Goal: Transaction & Acquisition: Purchase product/service

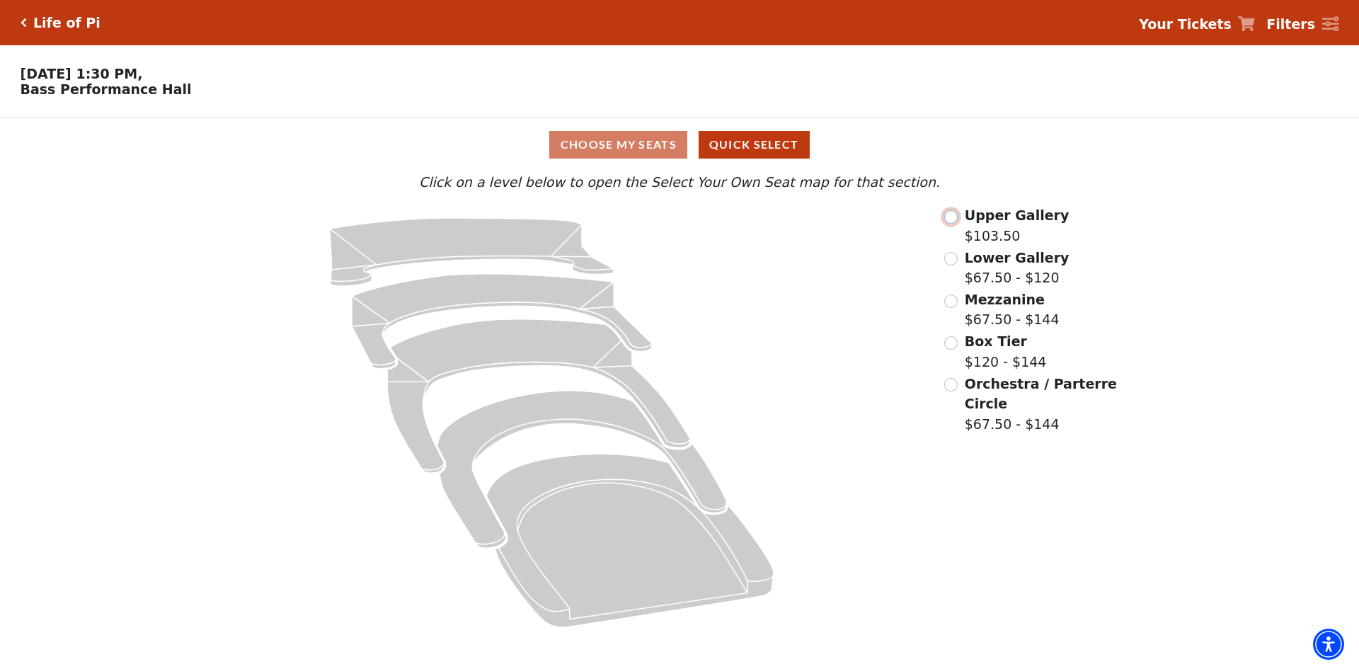
click at [957, 221] on input "Upper Gallery$103.50\a" at bounding box center [950, 216] width 13 height 13
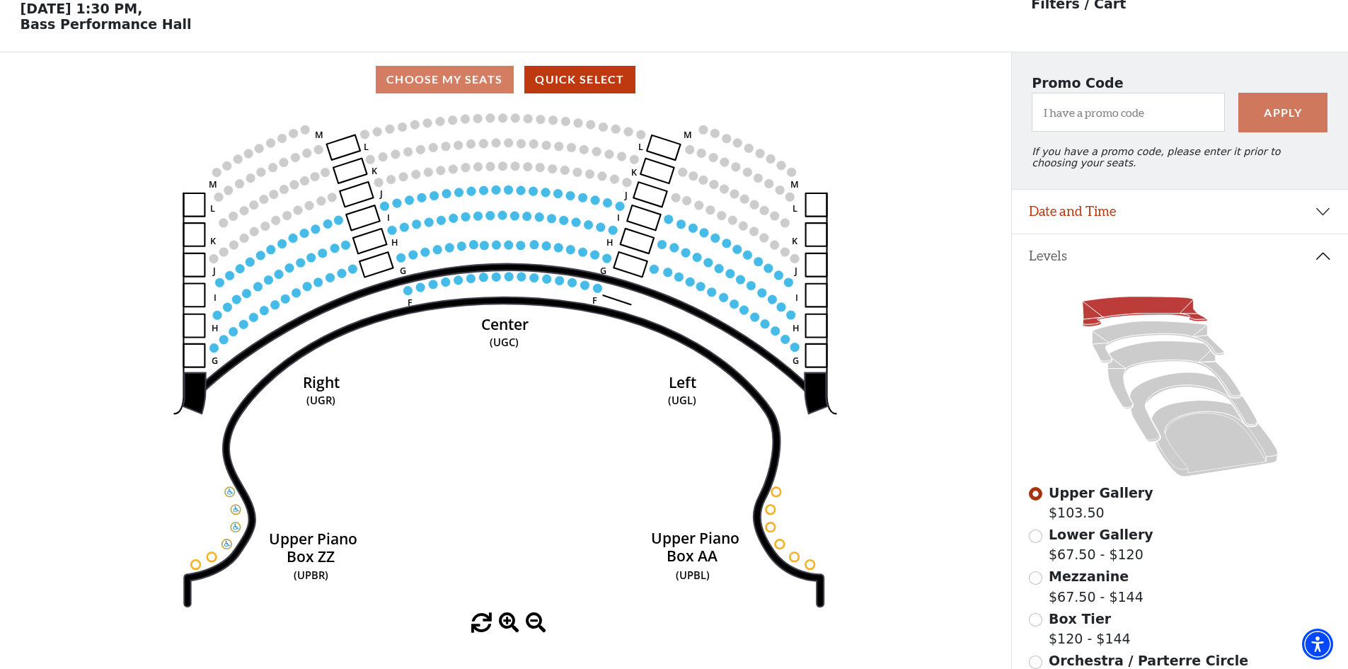
scroll to position [66, 0]
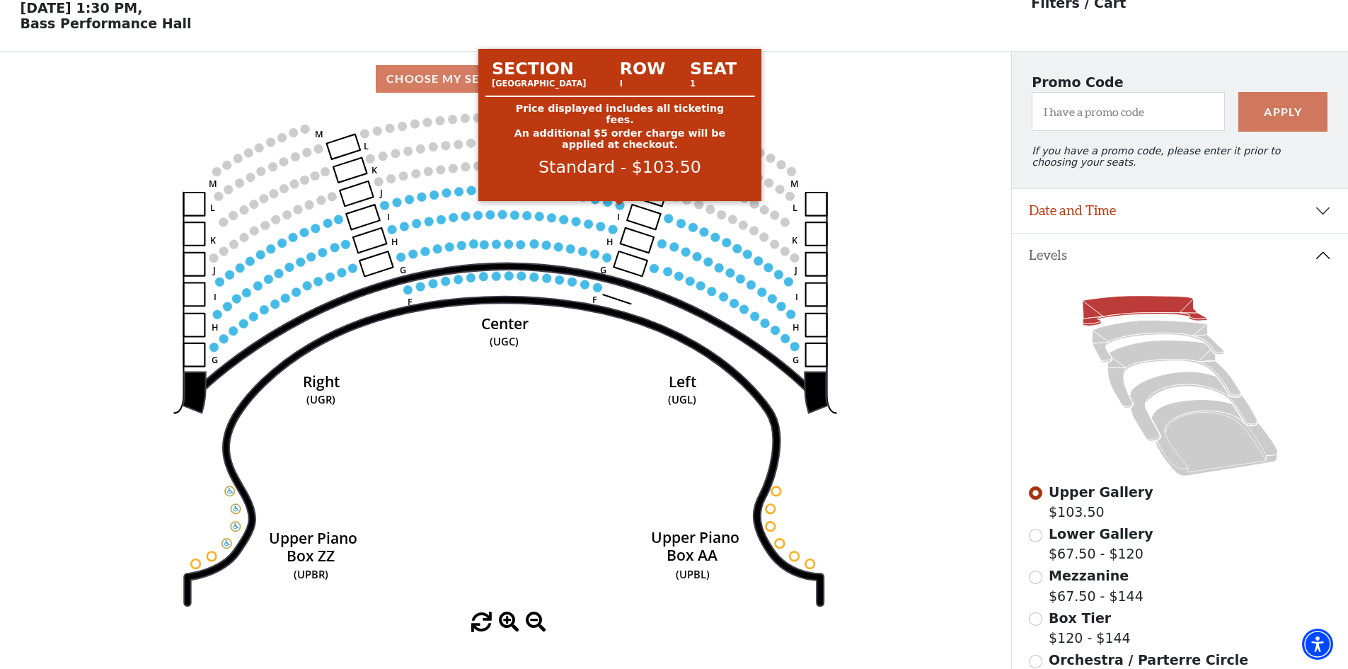
click at [618, 210] on circle at bounding box center [620, 205] width 9 height 9
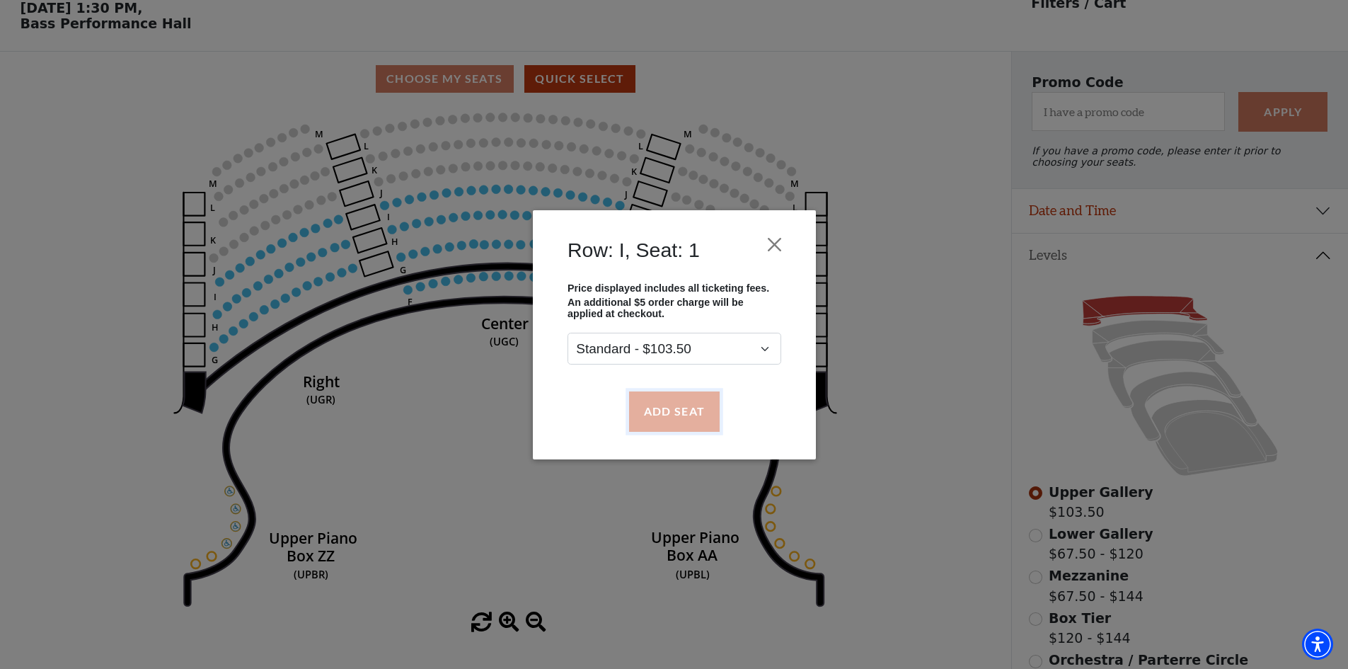
click at [660, 398] on button "Add Seat" at bounding box center [673, 411] width 91 height 40
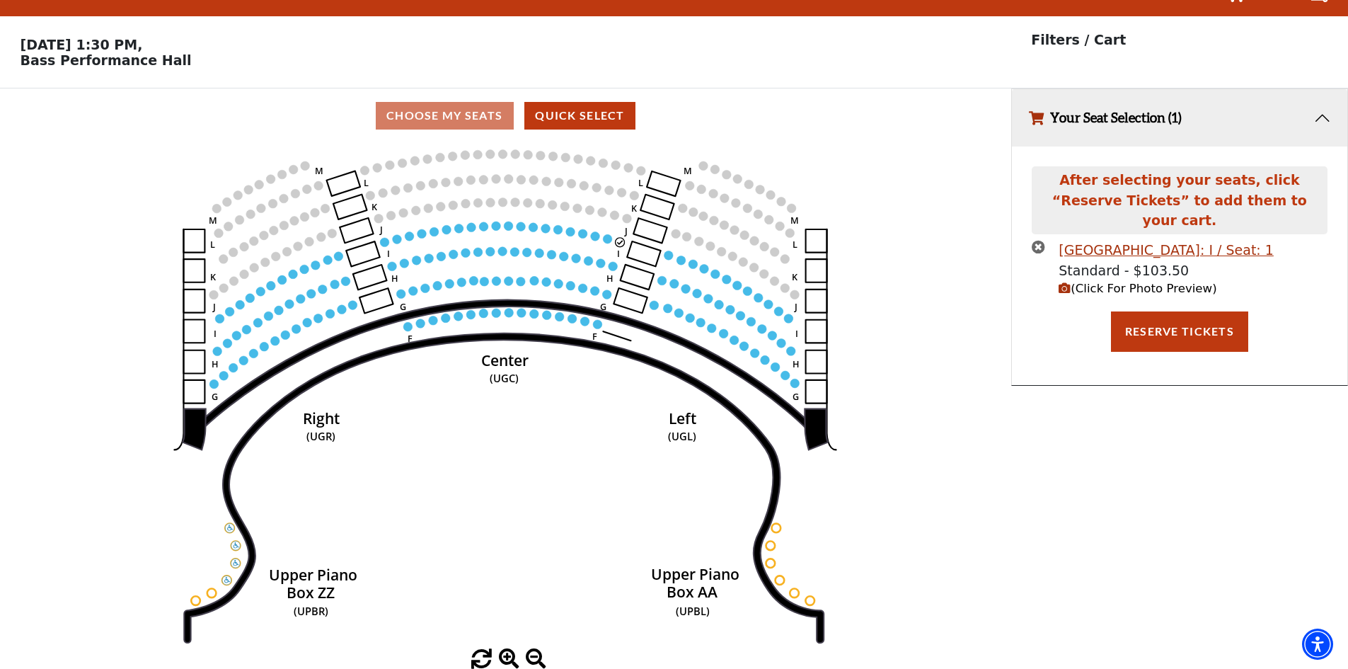
scroll to position [0, 0]
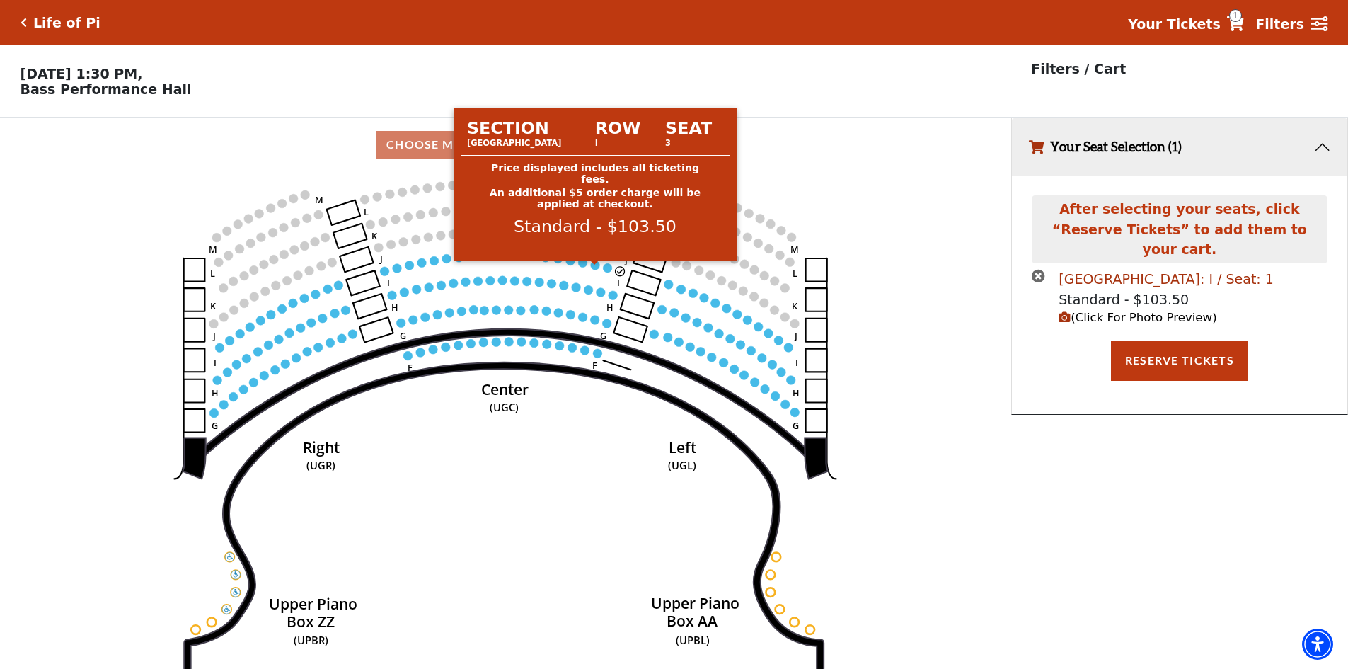
click at [594, 270] on circle at bounding box center [595, 264] width 9 height 9
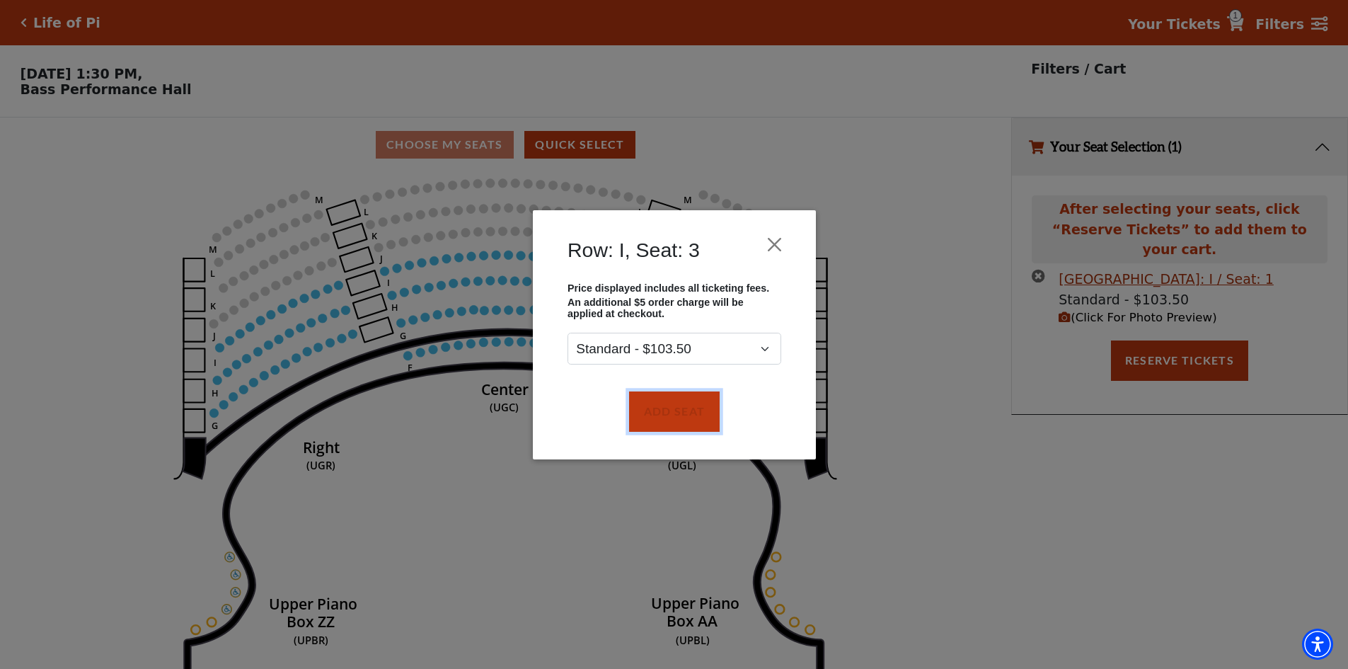
drag, startPoint x: 683, startPoint y: 425, endPoint x: 661, endPoint y: 369, distance: 59.4
click at [677, 408] on button "Add Seat" at bounding box center [673, 411] width 91 height 40
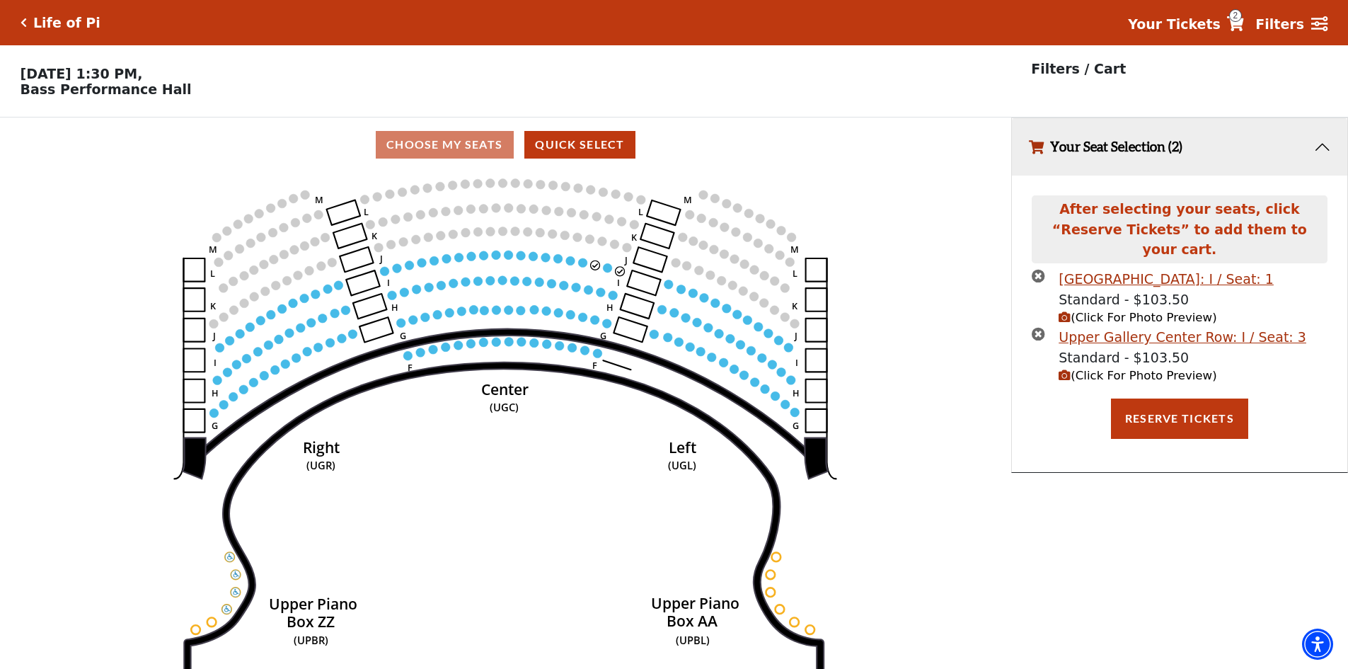
click at [606, 269] on use "Seat Selected" at bounding box center [608, 268] width 10 height 10
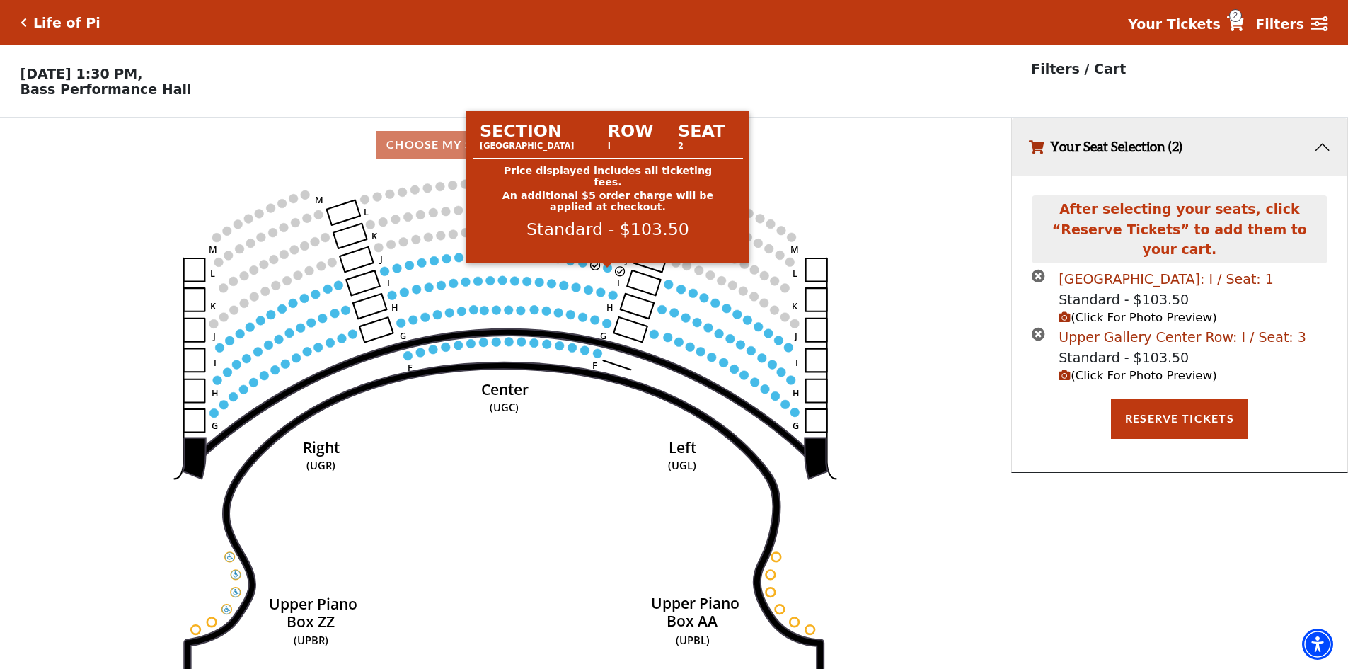
click at [610, 272] on circle at bounding box center [608, 267] width 9 height 9
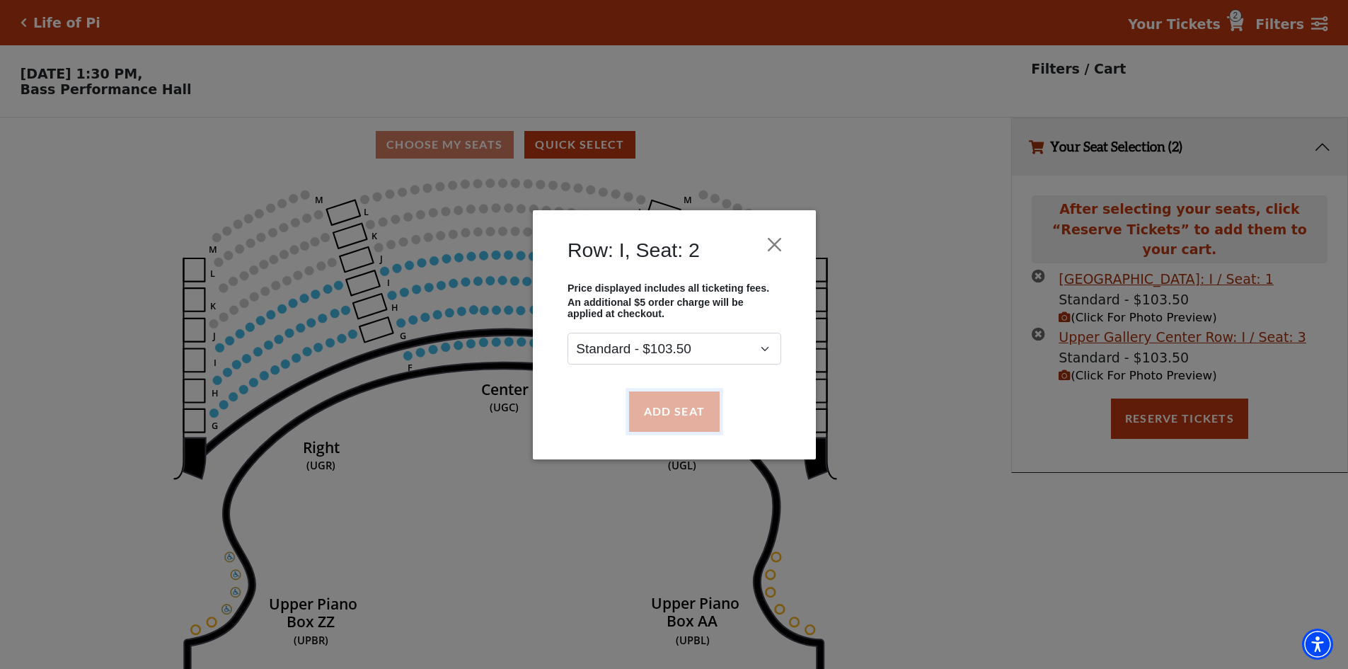
click at [681, 401] on button "Add Seat" at bounding box center [673, 411] width 91 height 40
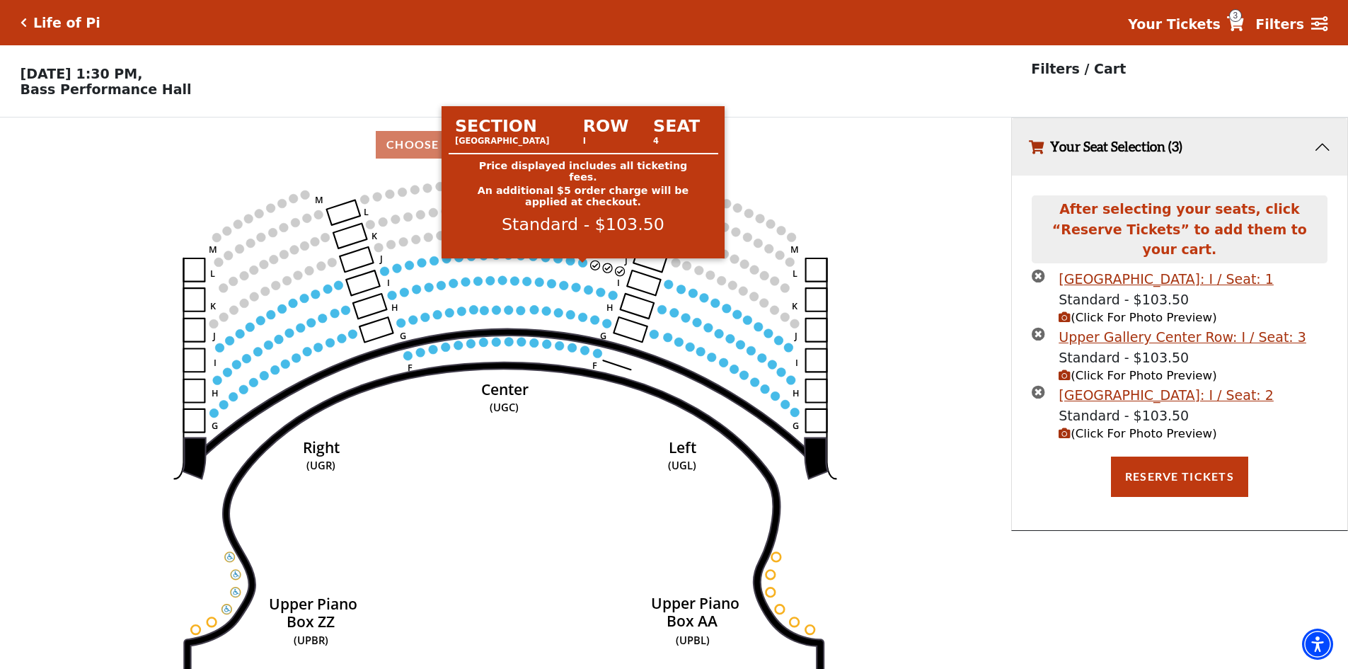
click at [581, 267] on circle at bounding box center [583, 262] width 9 height 9
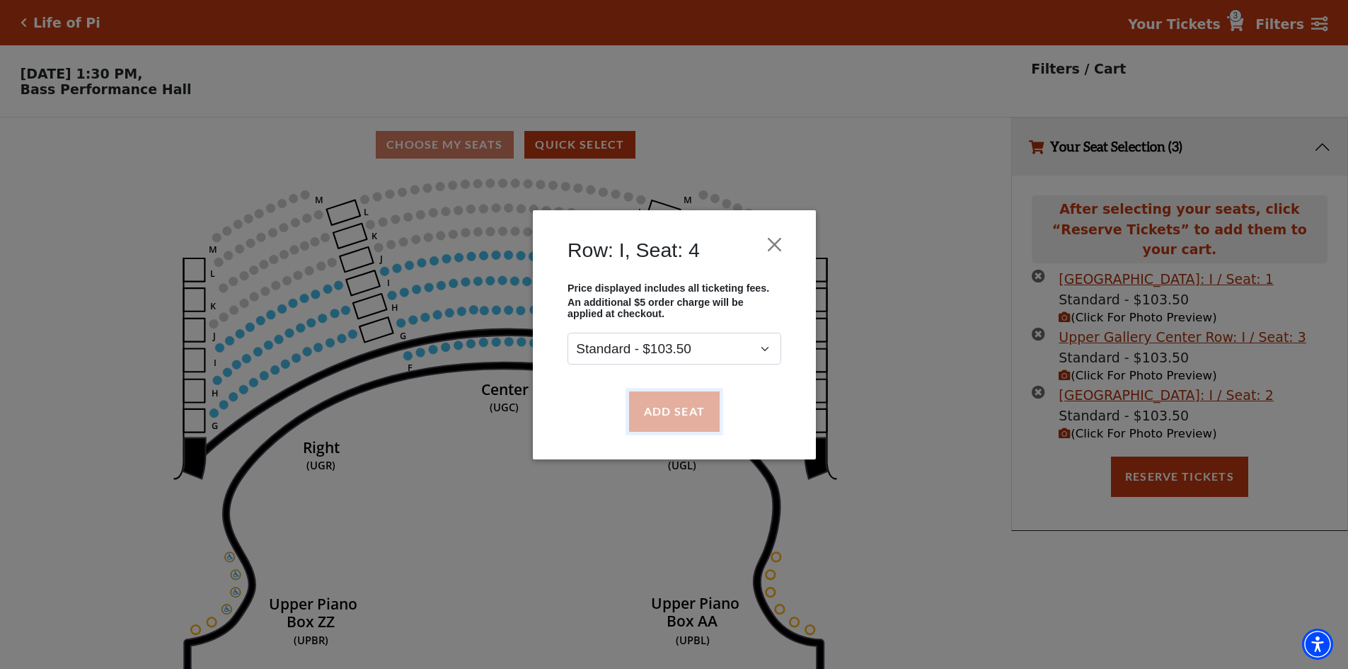
drag, startPoint x: 682, startPoint y: 405, endPoint x: 838, endPoint y: 269, distance: 207.1
click at [681, 401] on button "Add Seat" at bounding box center [673, 411] width 91 height 40
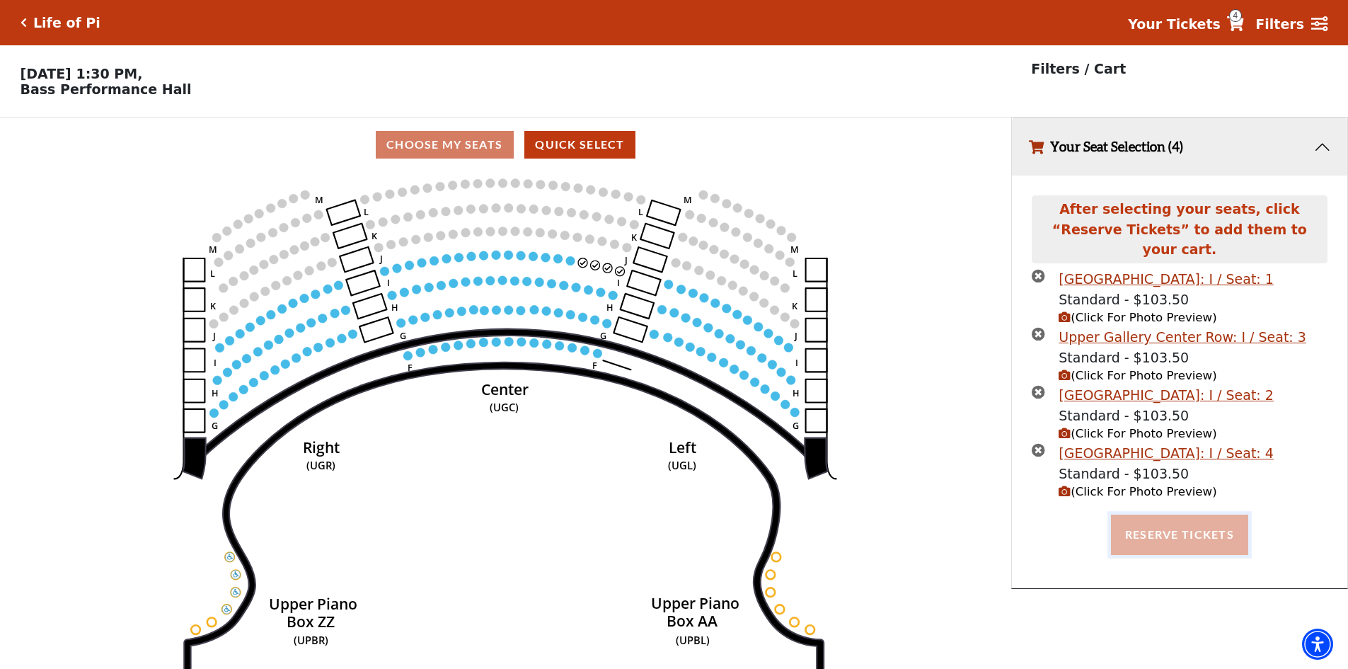
click at [1199, 529] on button "Reserve Tickets" at bounding box center [1179, 534] width 137 height 40
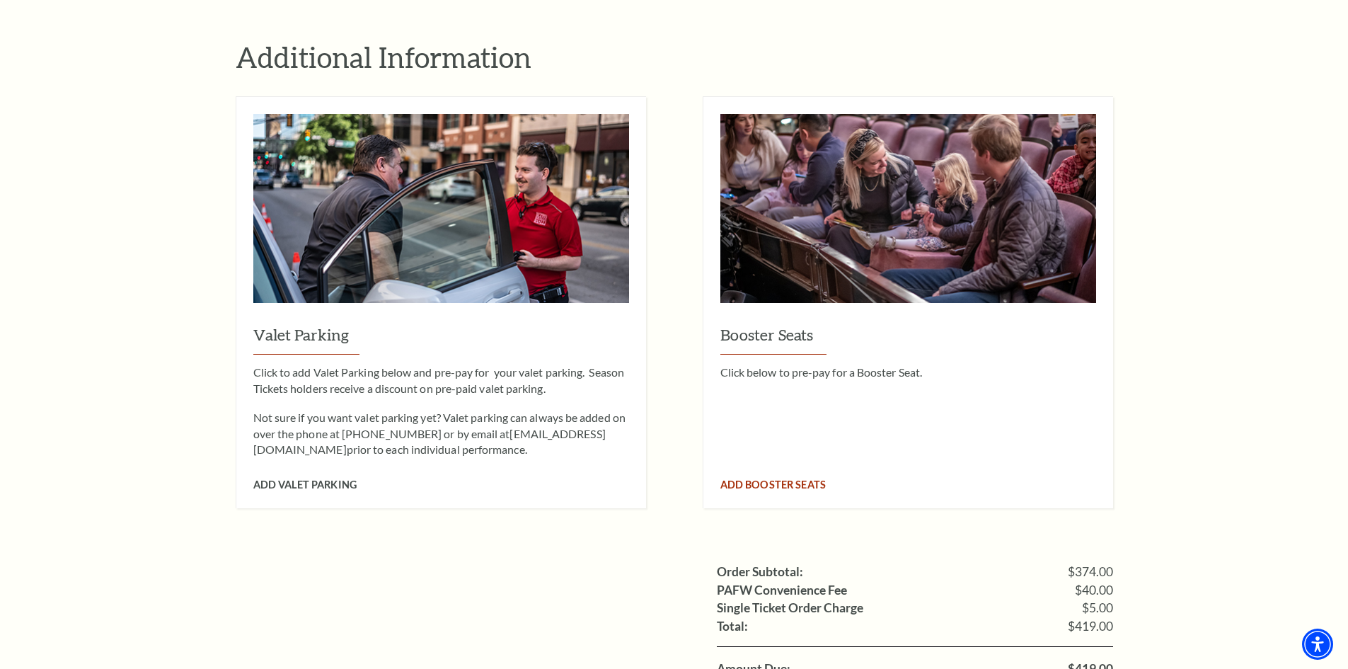
scroll to position [1274, 0]
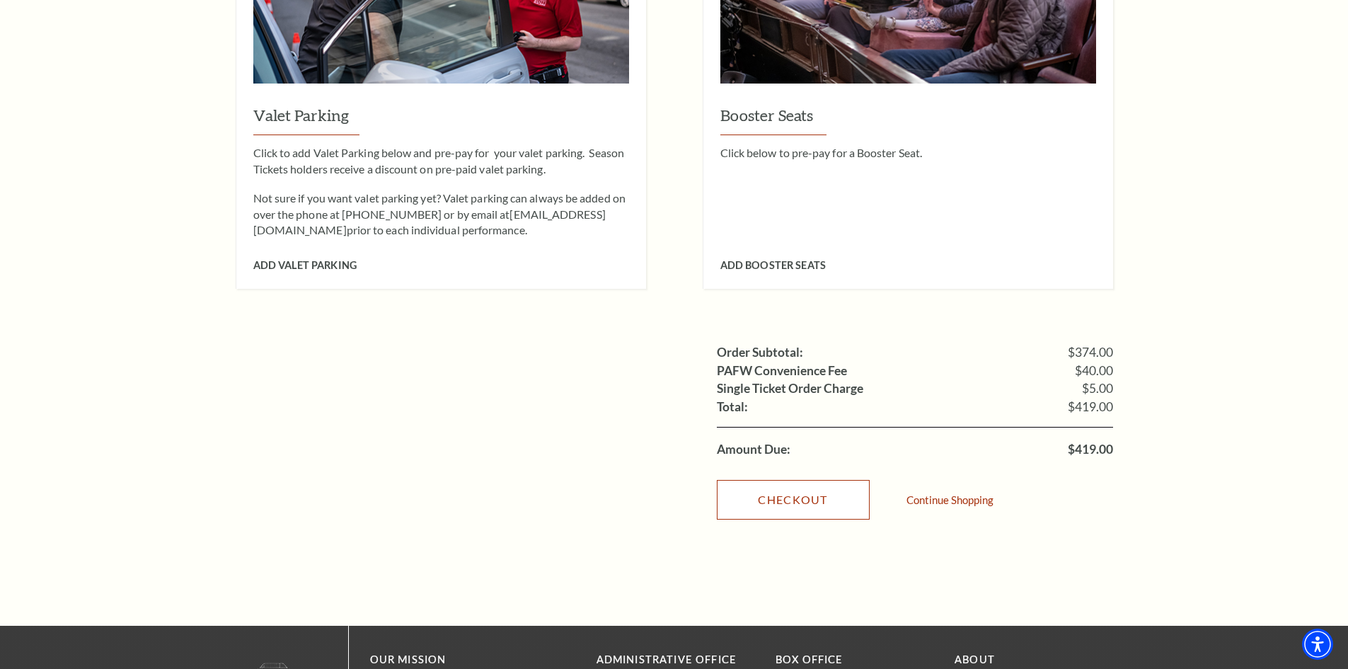
click at [841, 480] on link "Checkout" at bounding box center [793, 500] width 153 height 40
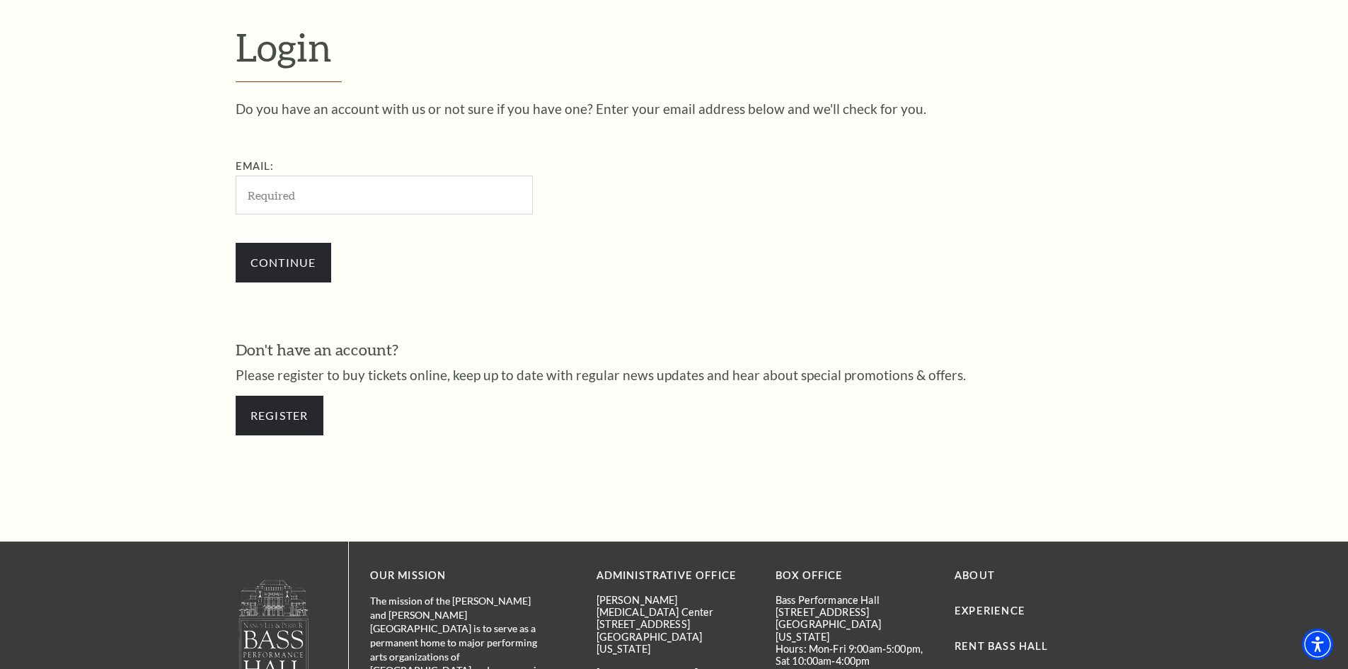
scroll to position [401, 0]
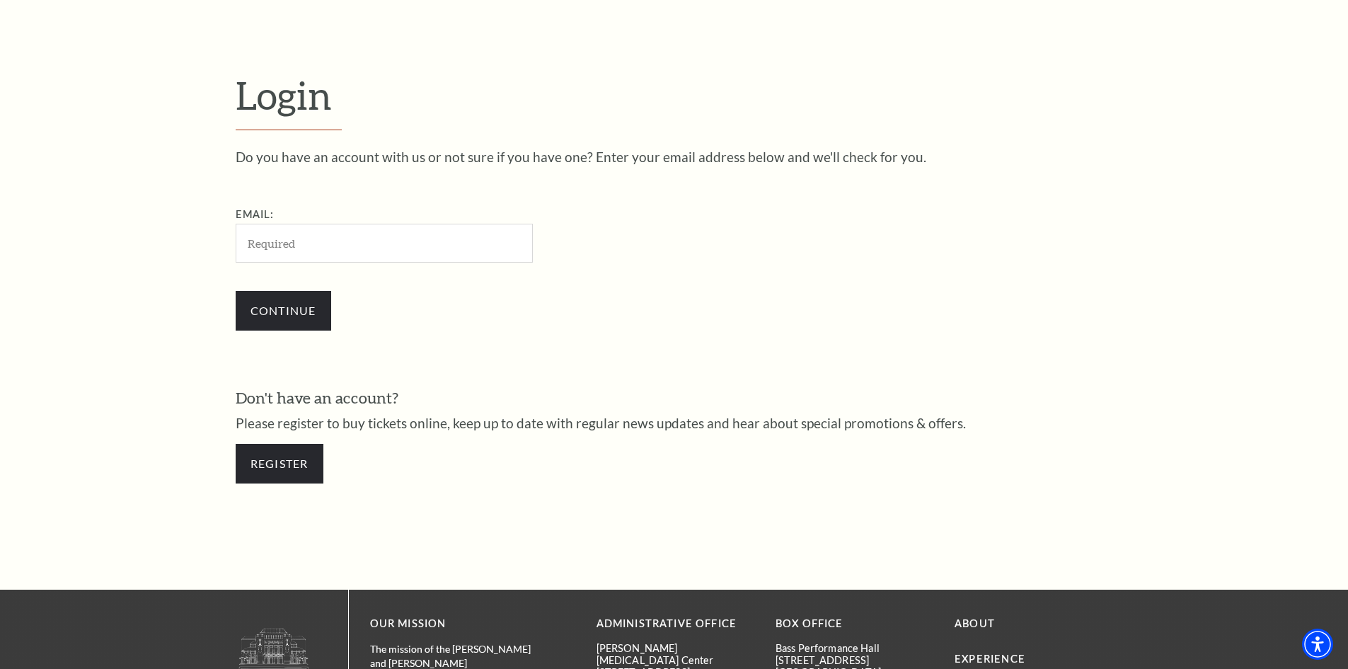
click at [290, 258] on input "Email:" at bounding box center [384, 243] width 297 height 39
click at [287, 238] on input "Email:" at bounding box center [384, 243] width 297 height 39
click at [266, 468] on link "Register" at bounding box center [280, 464] width 88 height 40
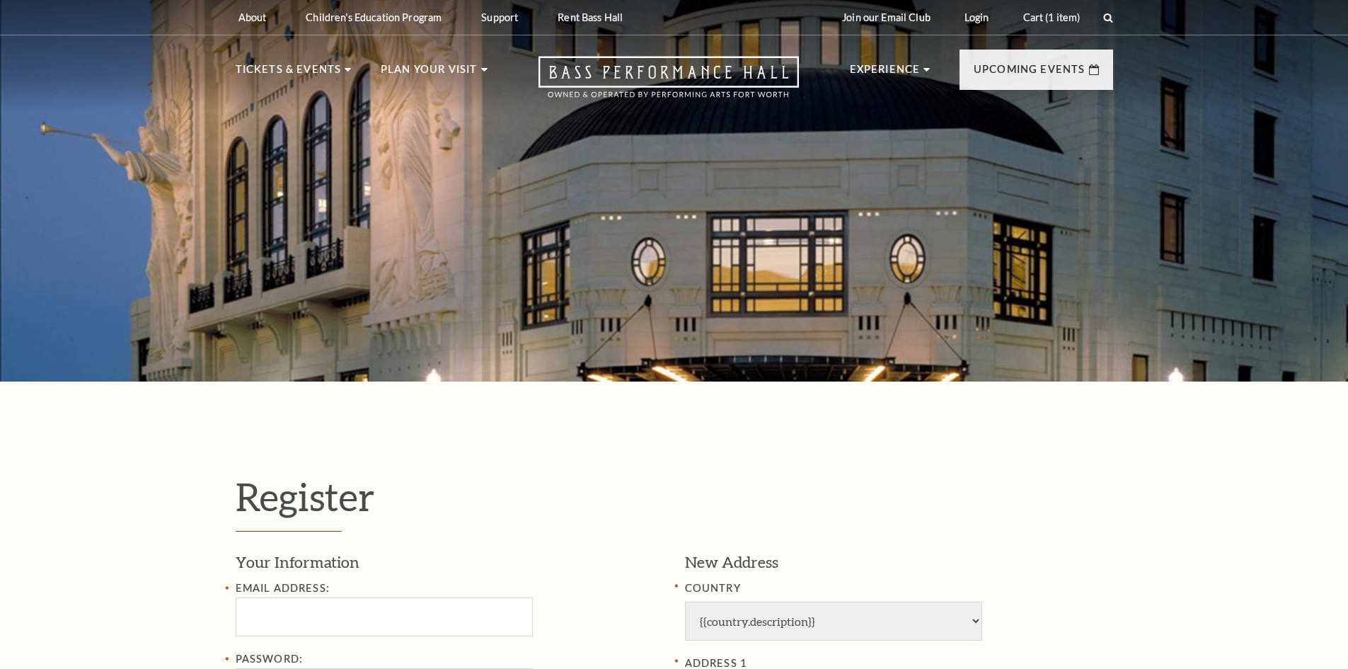
select select "1"
select select "TX"
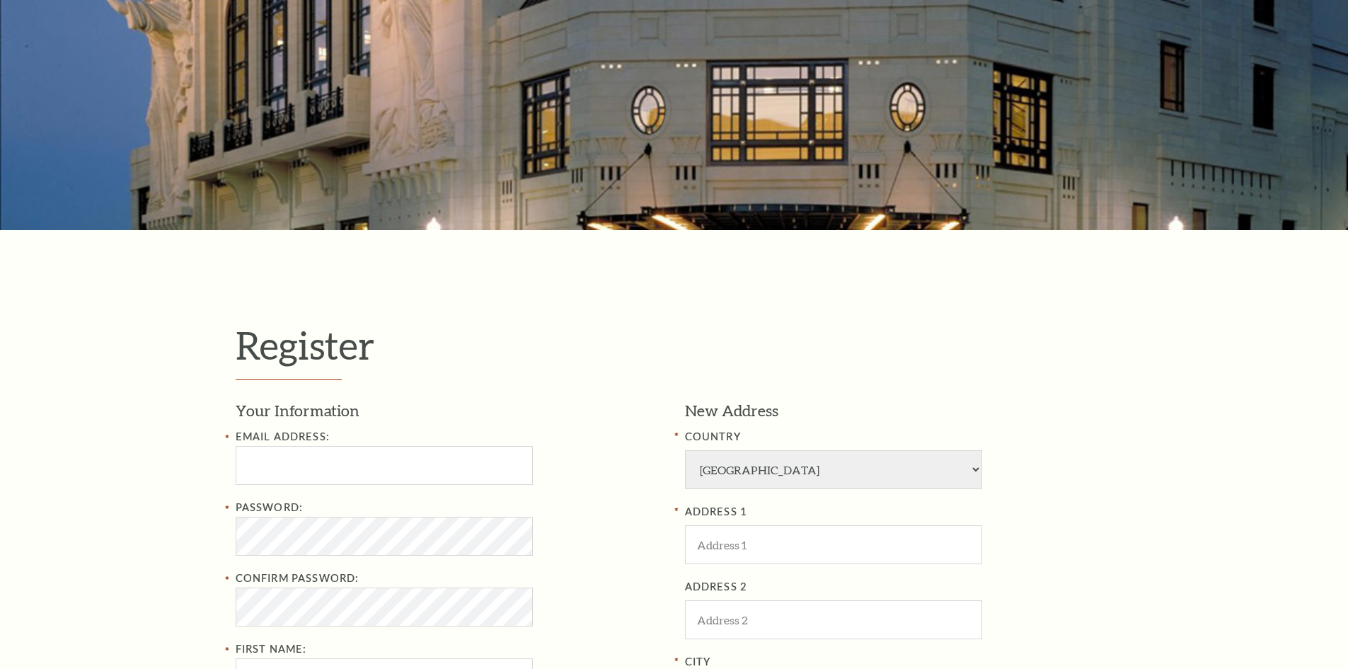
scroll to position [425, 0]
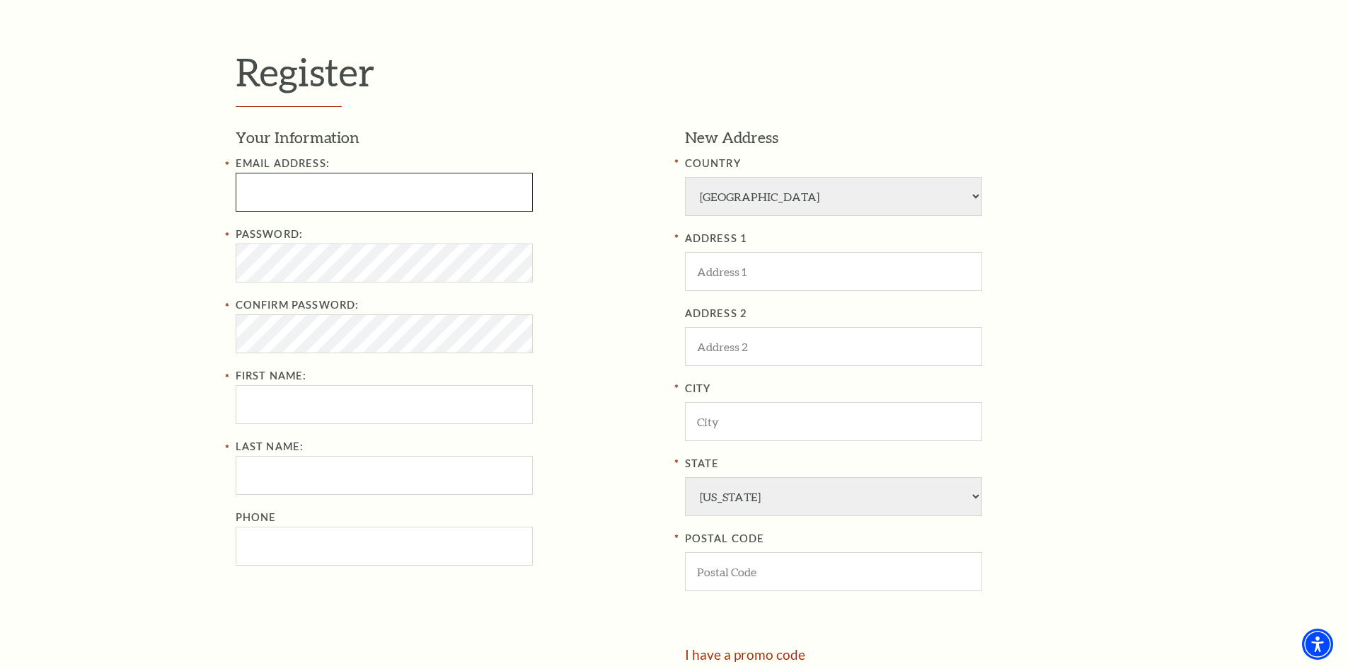
type input "lienhoang@gmail.com"
click at [344, 414] on input "First Name:" at bounding box center [384, 404] width 297 height 39
type input "tran"
type input "suong"
type input "8425320125"
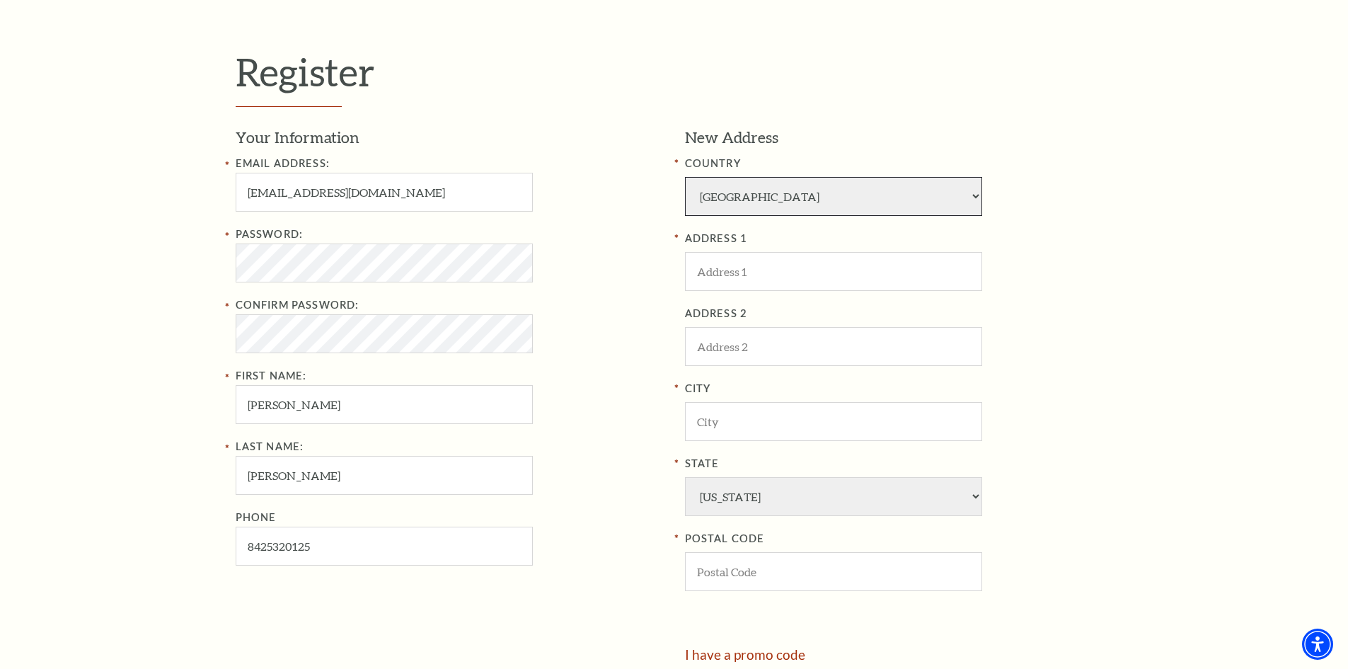
select select "37"
type input "McCallum Theatre"
type input "ghtdd"
type input "Palm Desert"
type input "92211"
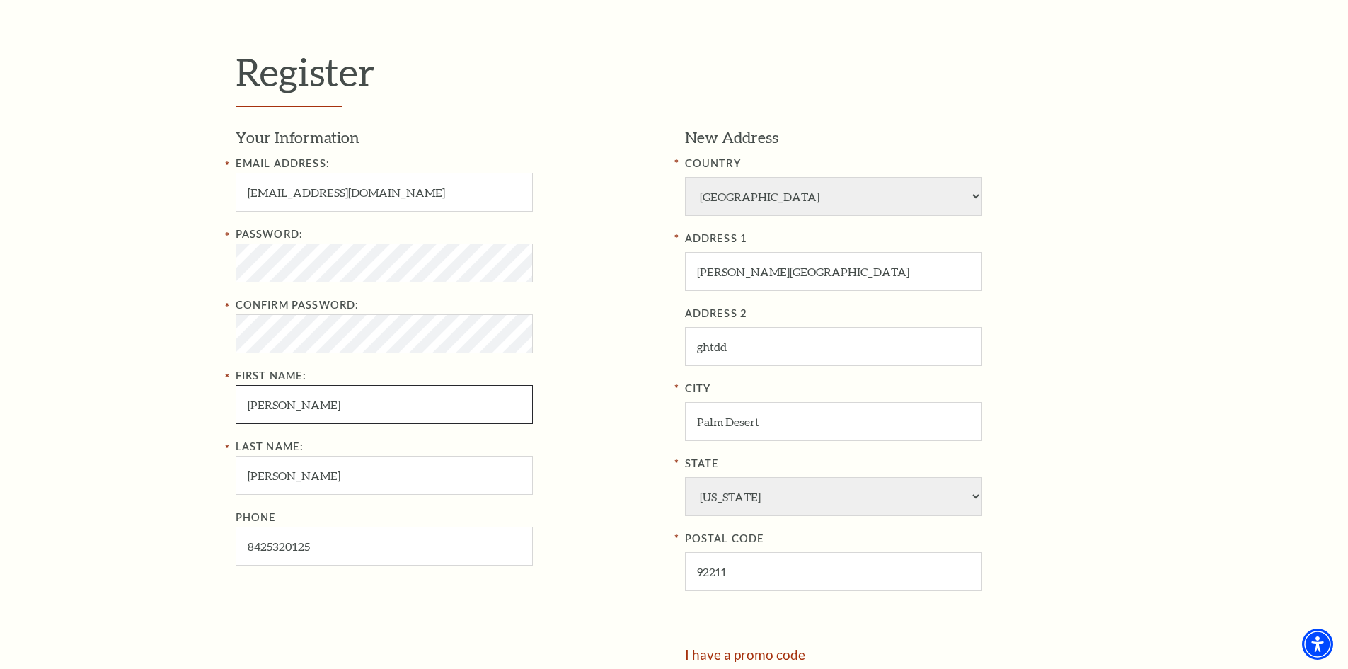
type input "842-532-0125"
select select
type input "842-532-0125"
drag, startPoint x: 299, startPoint y: 194, endPoint x: 129, endPoint y: 197, distance: 170.6
click at [129, 197] on div "Register Your Information Email Address: lienhoang@gmail.com Password: Confirm …" at bounding box center [674, 389] width 1348 height 864
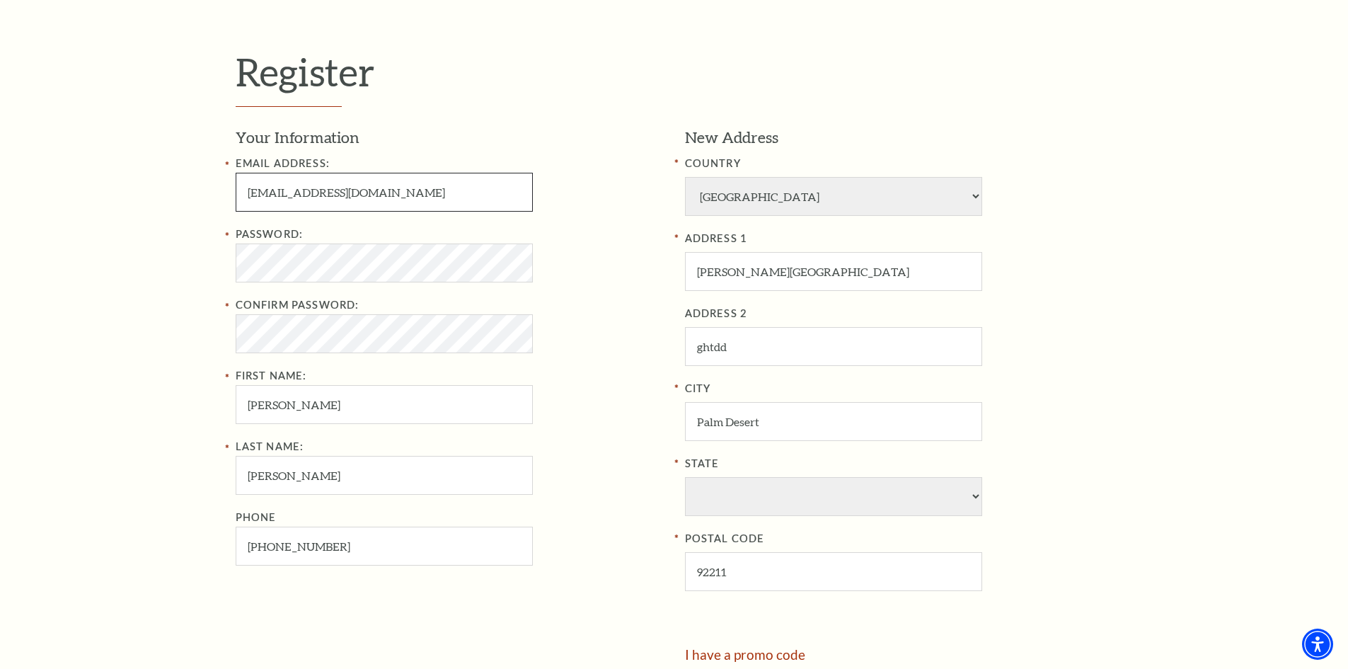
type input "baoquy@gmail.com"
click at [150, 266] on div "Register Your Information Email Address: baoquy@gmail.com Password: Confirm Pas…" at bounding box center [674, 389] width 1348 height 864
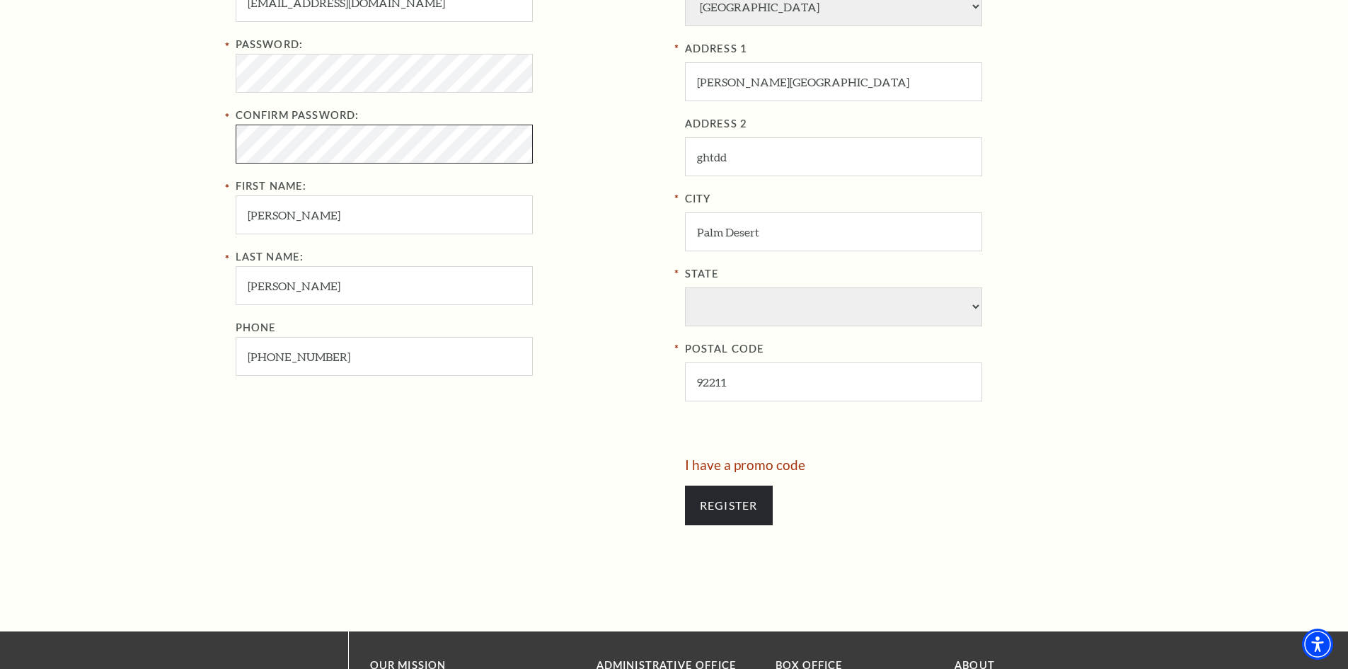
scroll to position [708, 0]
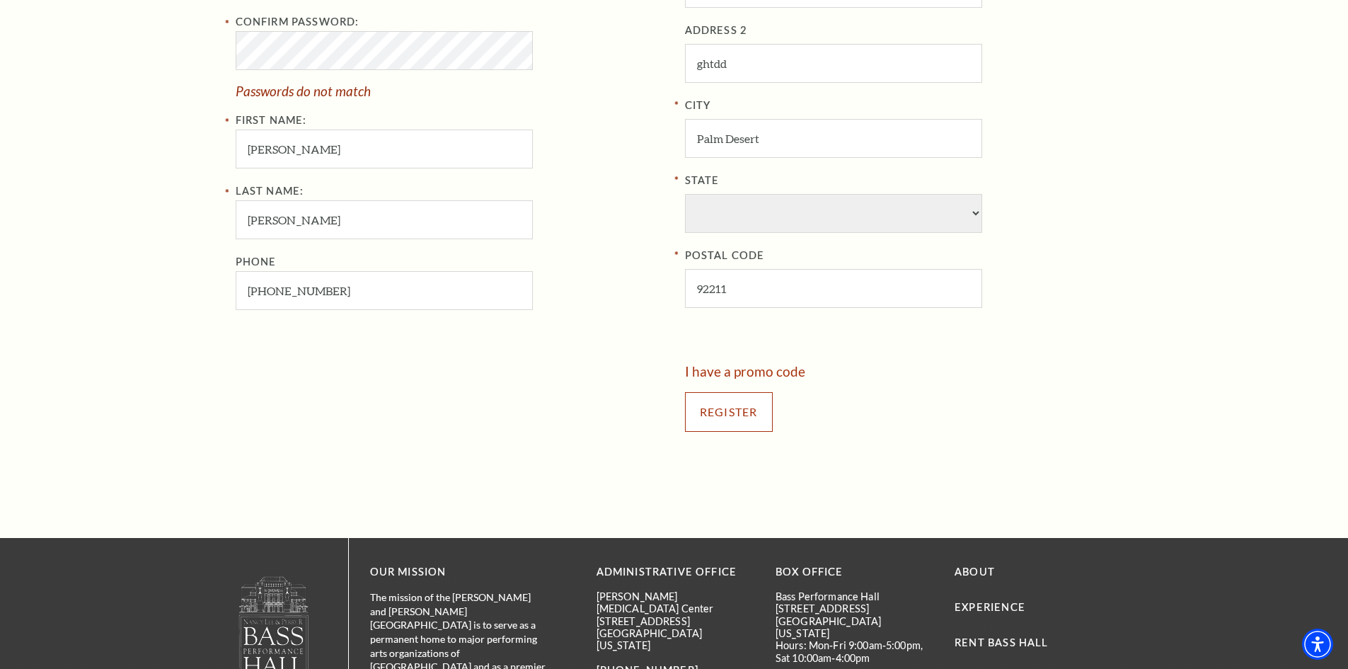
click at [754, 412] on input "Register" at bounding box center [729, 412] width 88 height 40
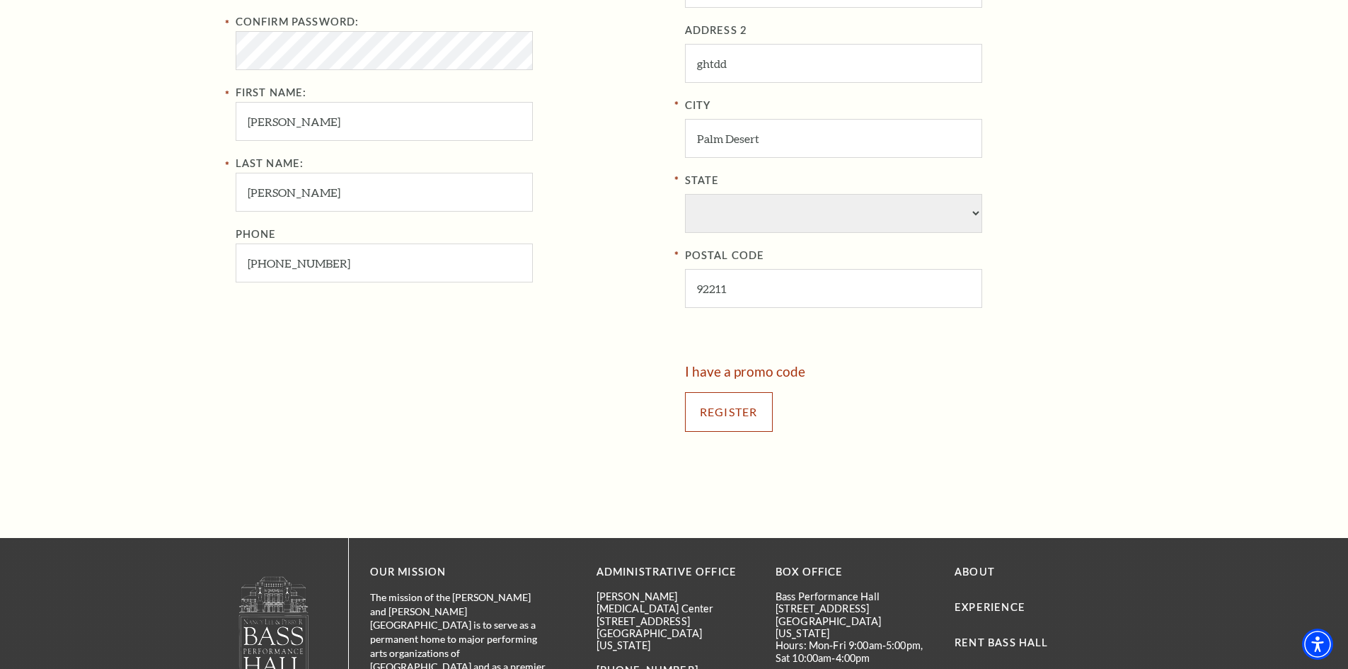
click at [718, 410] on input "Register" at bounding box center [729, 412] width 88 height 40
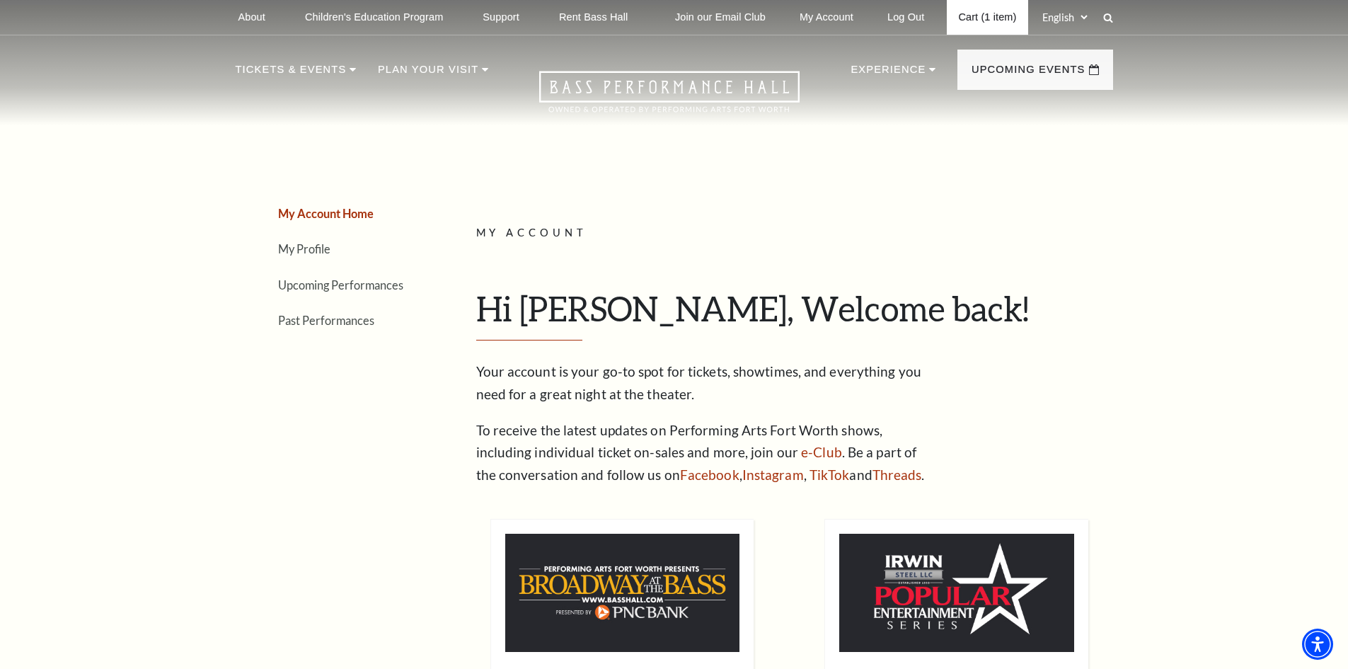
click at [986, 18] on link "Cart (1 item)" at bounding box center [987, 17] width 81 height 35
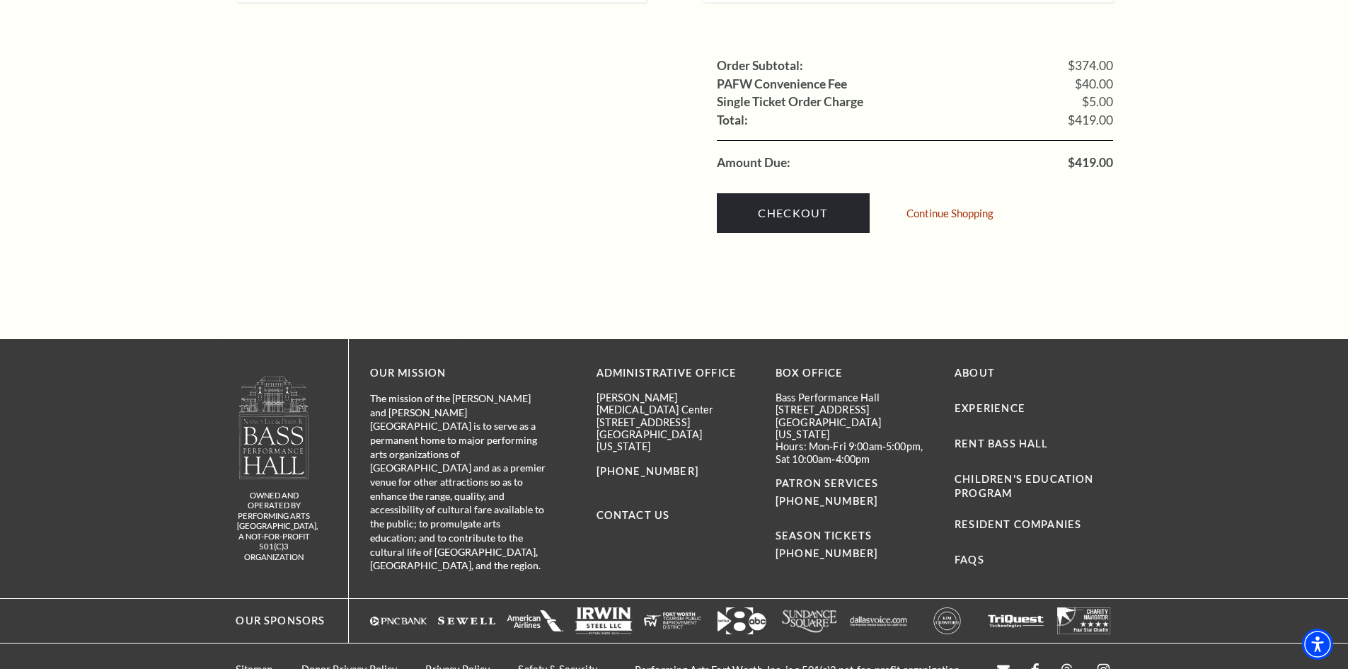
scroll to position [1562, 0]
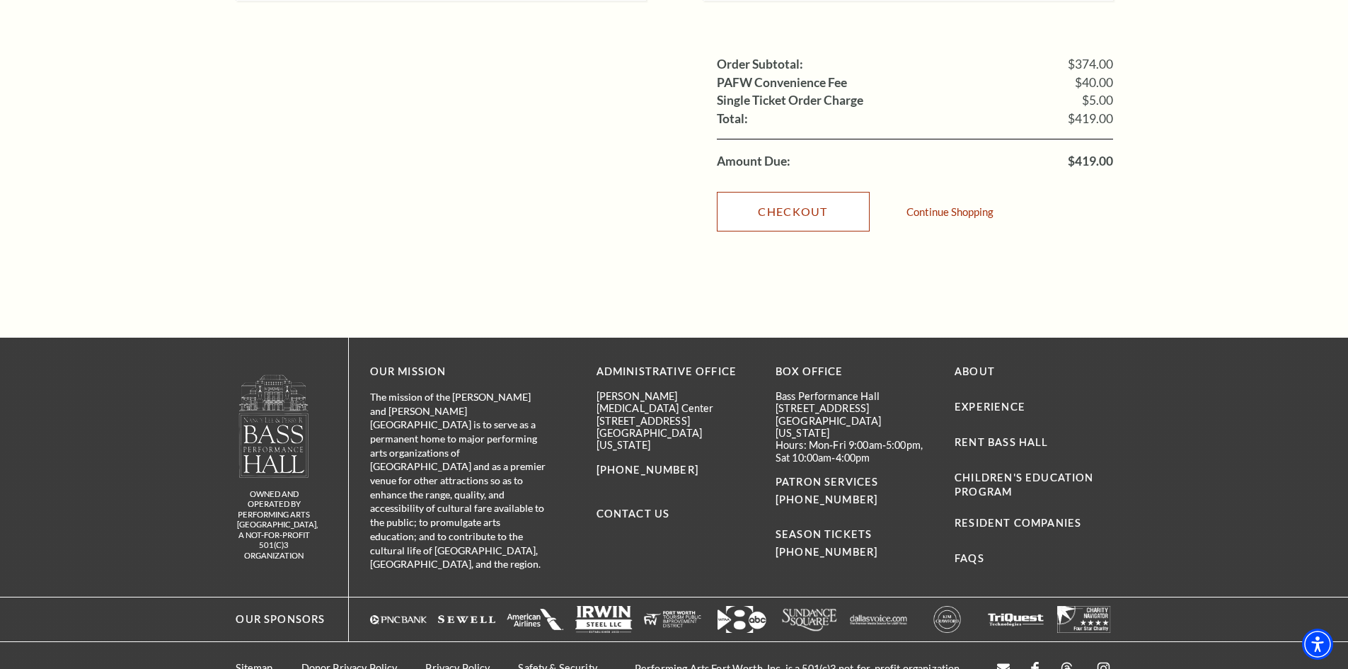
click at [760, 199] on link "Checkout" at bounding box center [793, 212] width 153 height 40
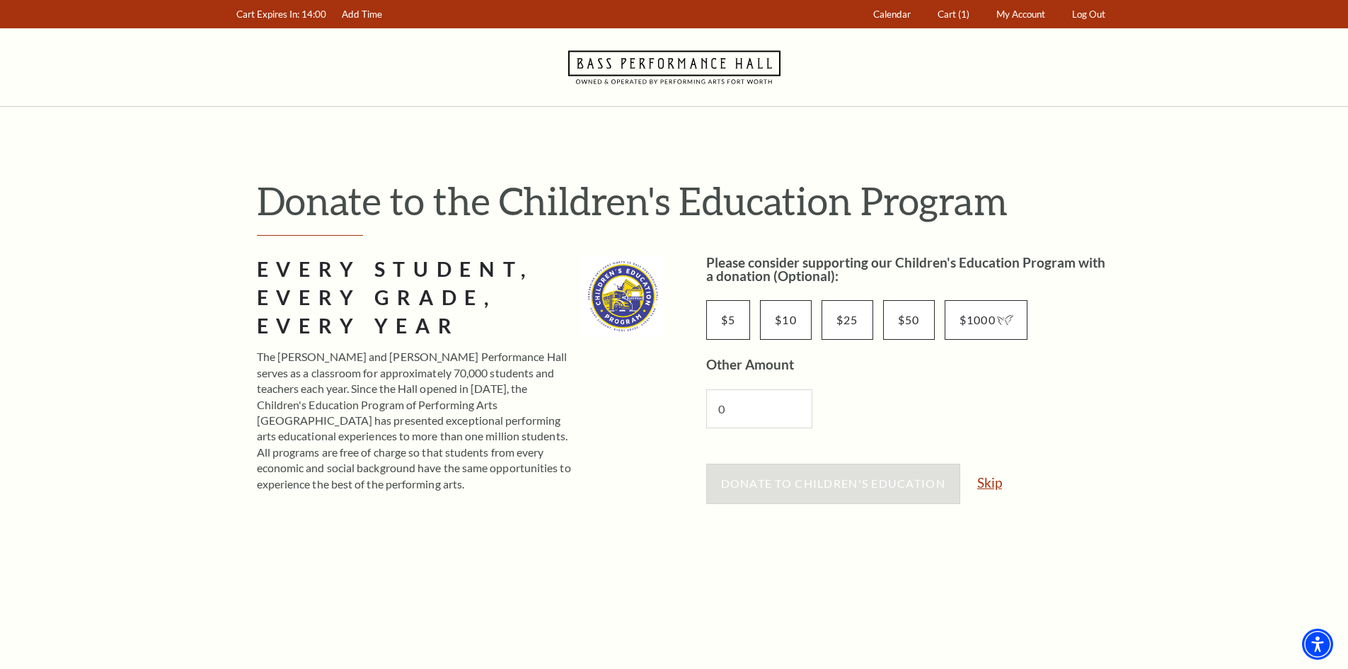
click at [987, 480] on link "Skip" at bounding box center [989, 482] width 25 height 13
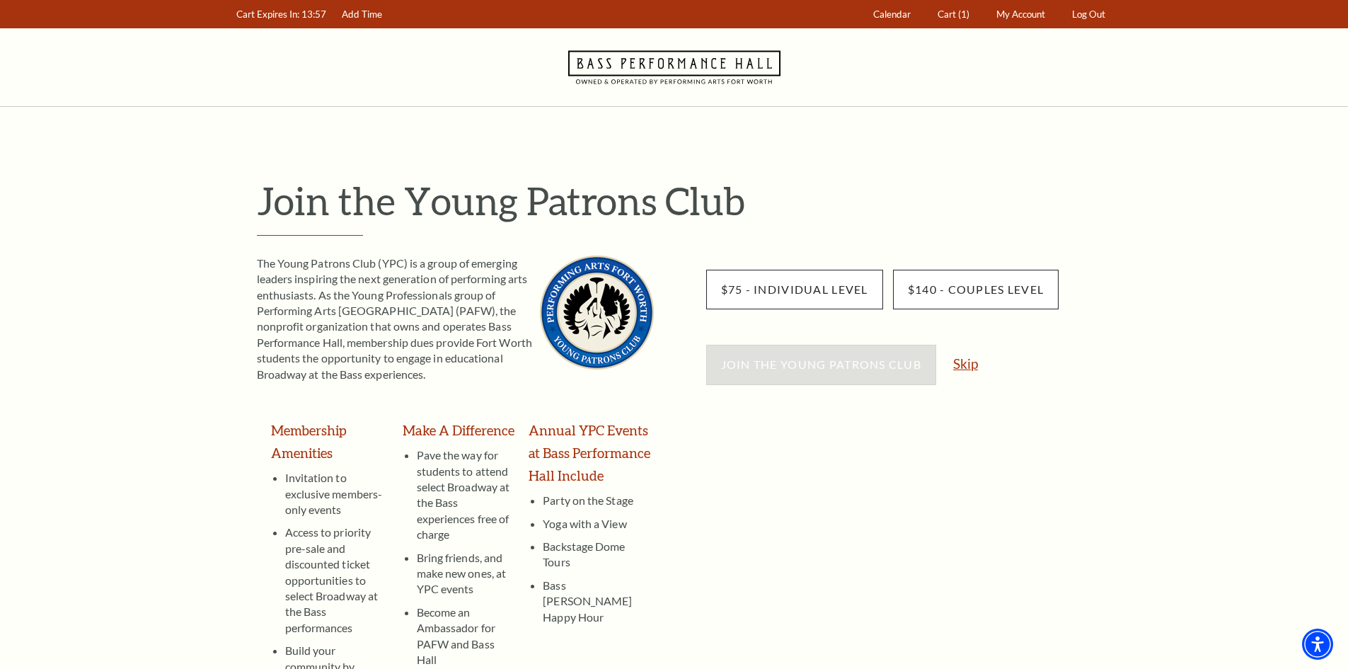
click at [972, 369] on link "Skip" at bounding box center [965, 363] width 25 height 13
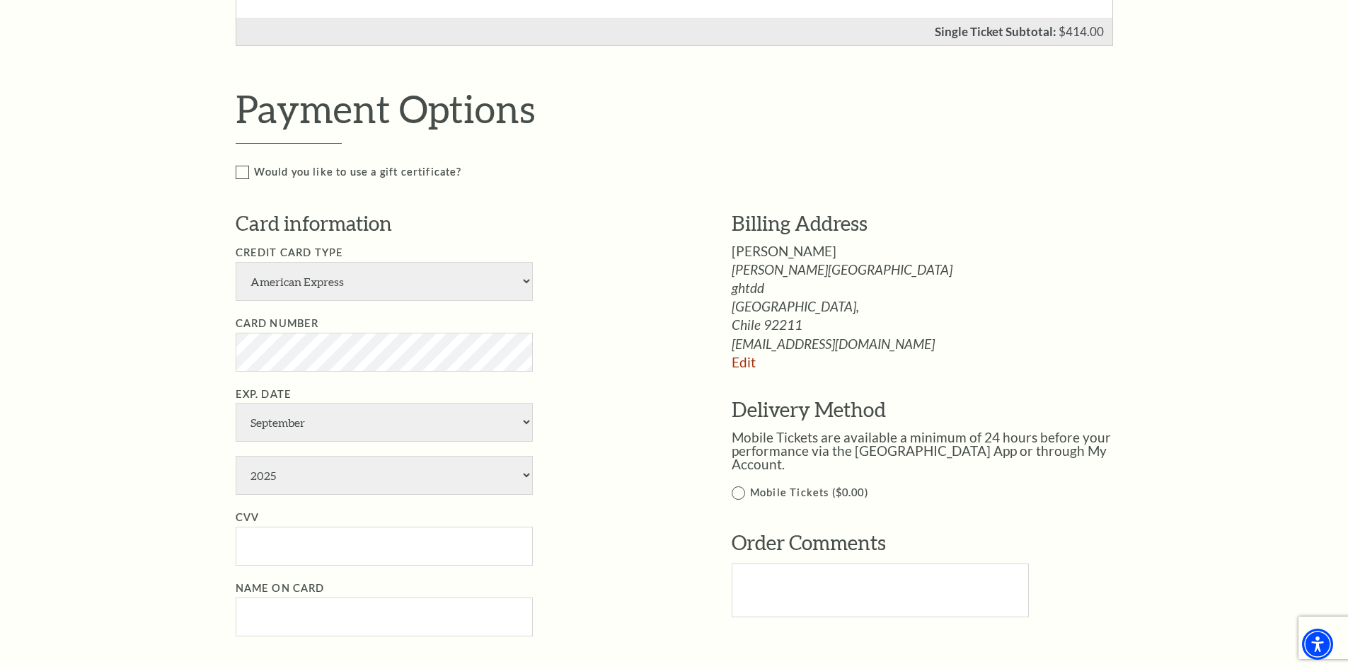
scroll to position [849, 0]
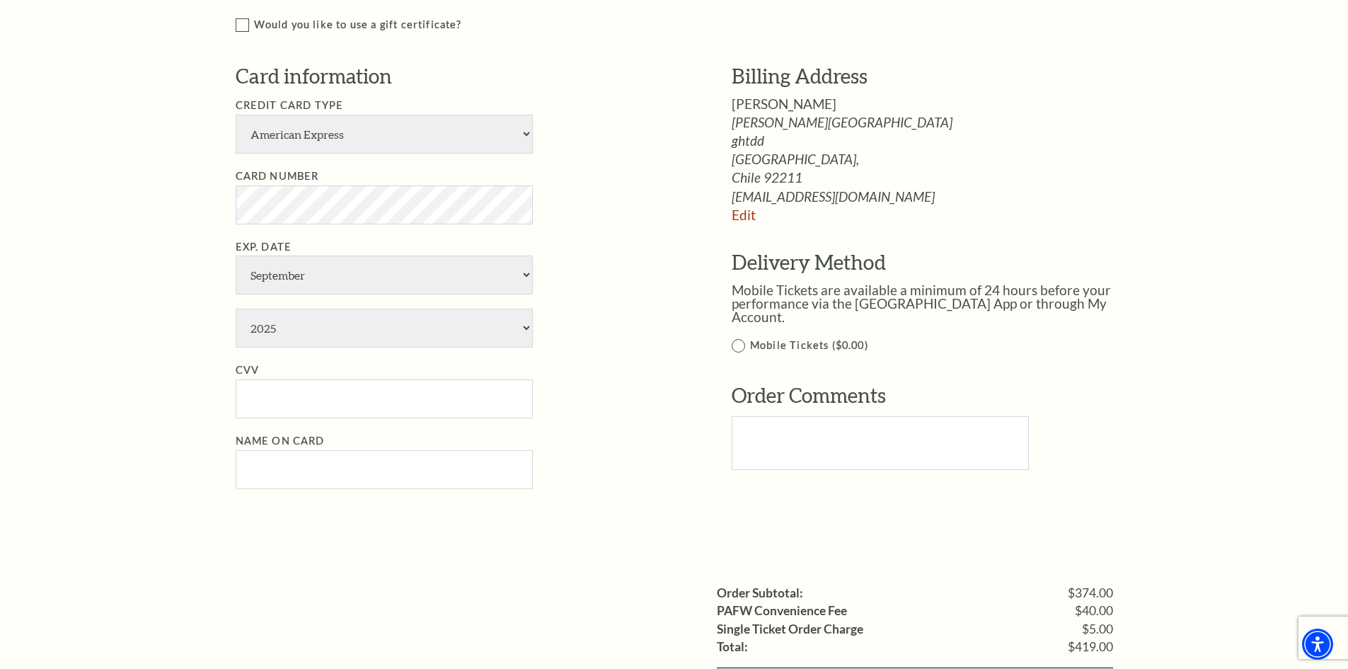
click at [748, 337] on label "Mobile Tickets ($0.00)" at bounding box center [937, 346] width 411 height 18
click at [0, 0] on input "Mobile Tickets ($0.00)" at bounding box center [0, 0] width 0 height 0
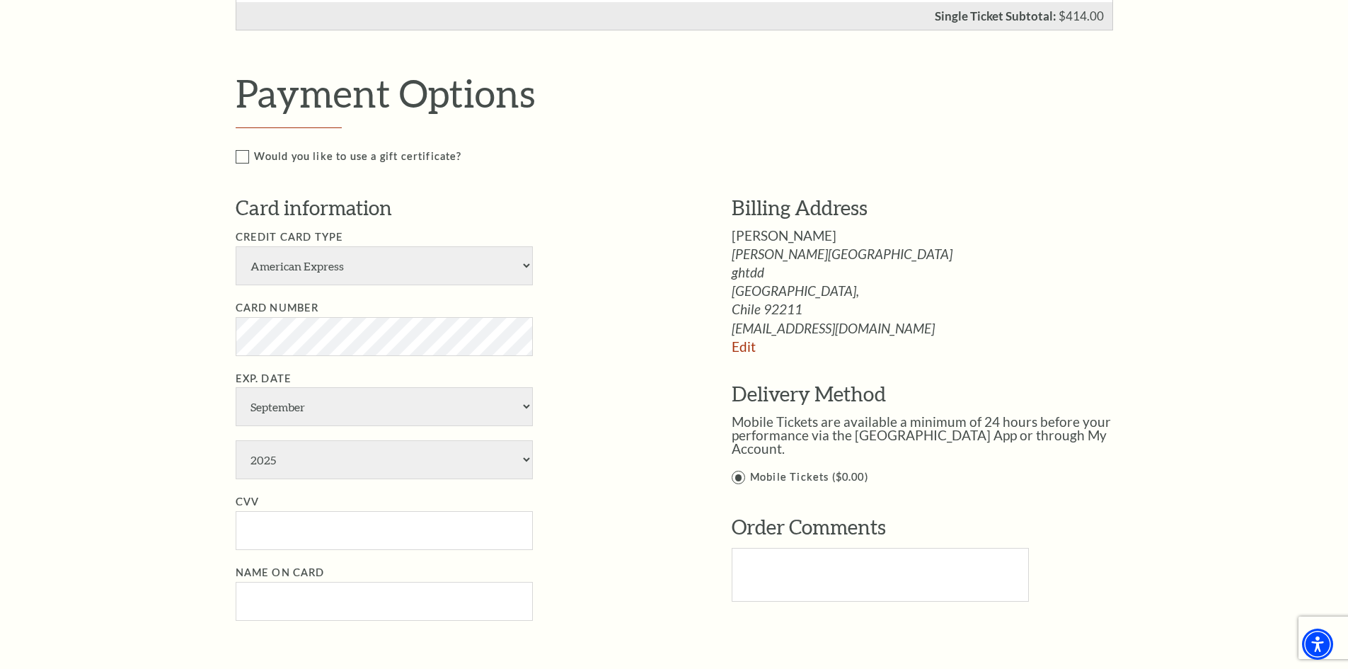
scroll to position [283, 0]
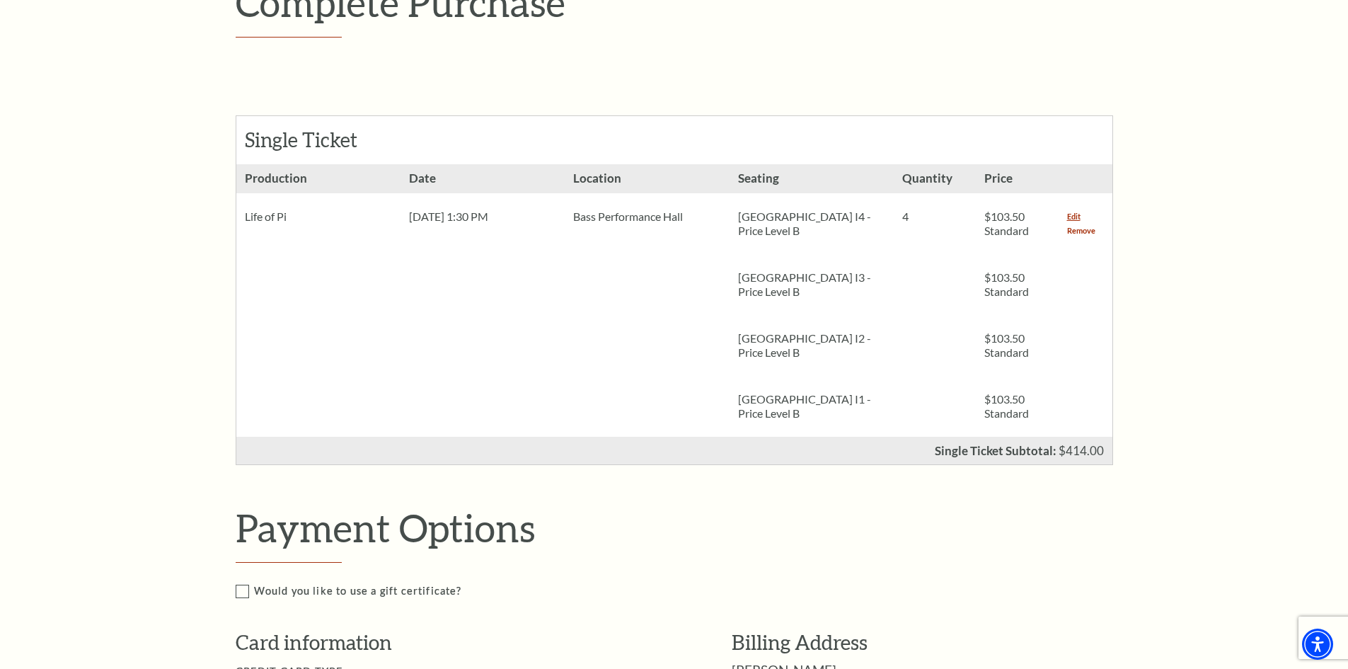
click at [1081, 233] on link "Remove" at bounding box center [1081, 231] width 28 height 14
